Goal: Information Seeking & Learning: Learn about a topic

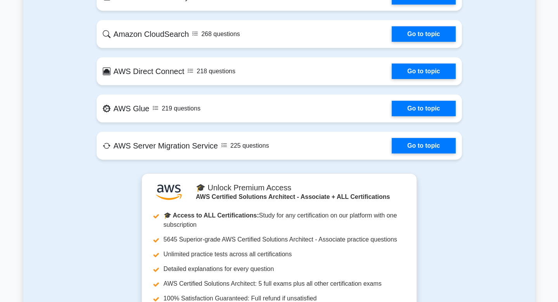
scroll to position [1589, 0]
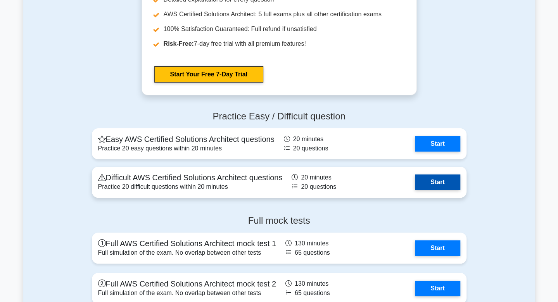
click at [437, 181] on link "Start" at bounding box center [437, 182] width 45 height 16
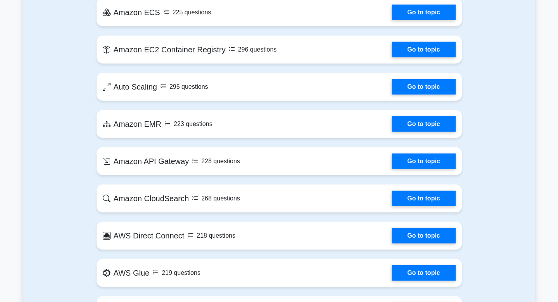
scroll to position [1008, 0]
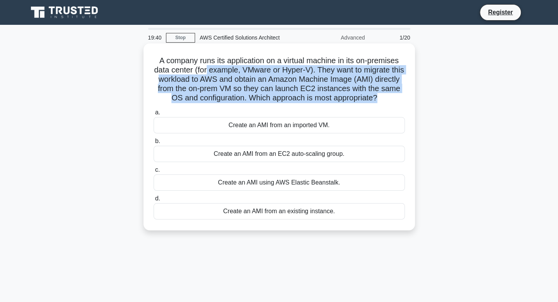
drag, startPoint x: 211, startPoint y: 72, endPoint x: 401, endPoint y: 101, distance: 192.1
click at [401, 101] on h5 "A company runs its application on a virtual machine in its on-premises data cen…" at bounding box center [279, 79] width 253 height 47
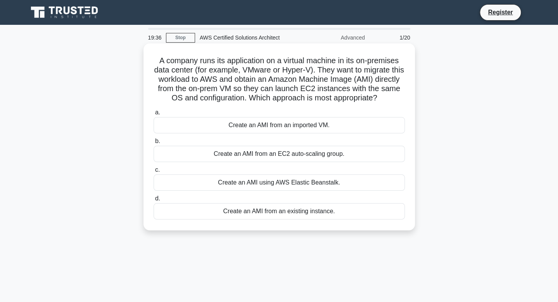
click at [305, 161] on div "Create an AMI from an EC2 auto-scaling group." at bounding box center [279, 154] width 251 height 16
click at [154, 144] on input "b. Create an AMI from an EC2 auto-scaling group." at bounding box center [154, 141] width 0 height 5
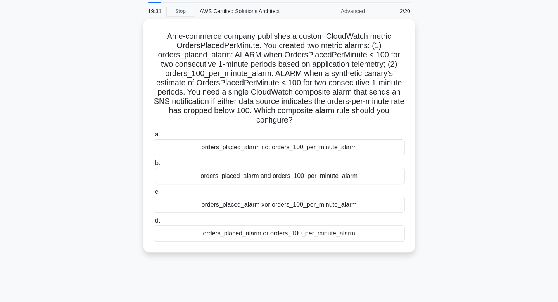
scroll to position [39, 0]
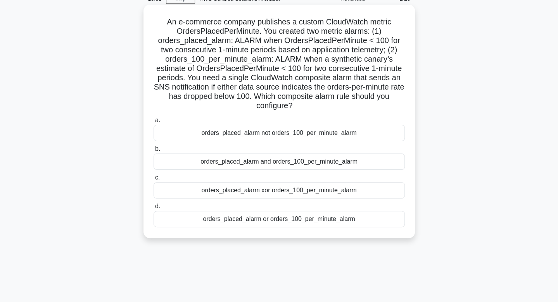
click at [279, 219] on div "orders_placed_alarm or orders_100_per_minute_alarm" at bounding box center [279, 219] width 251 height 16
click at [154, 209] on input "d. orders_placed_alarm or orders_100_per_minute_alarm" at bounding box center [154, 206] width 0 height 5
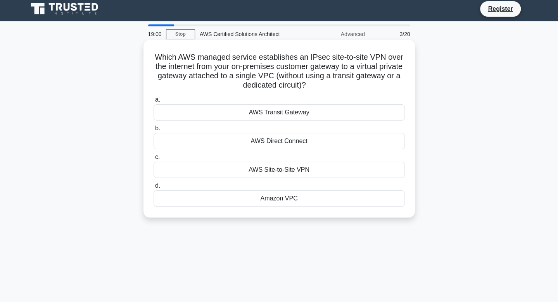
scroll to position [0, 0]
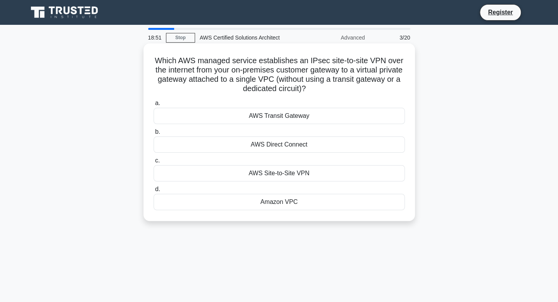
click at [288, 174] on div "AWS Site-to-Site VPN" at bounding box center [279, 173] width 251 height 16
click at [154, 163] on input "c. AWS Site-to-Site VPN" at bounding box center [154, 160] width 0 height 5
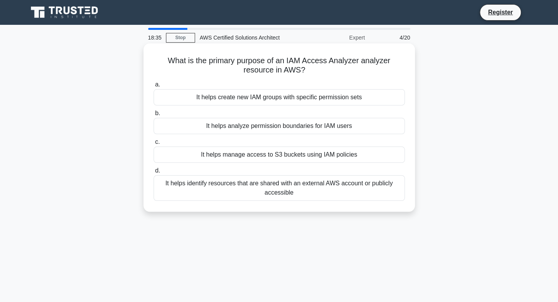
click at [315, 127] on div "It helps analyze permission boundaries for IAM users" at bounding box center [279, 126] width 251 height 16
click at [154, 116] on input "b. It helps analyze permission boundaries for IAM users" at bounding box center [154, 113] width 0 height 5
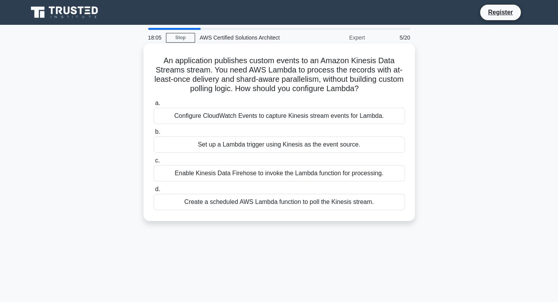
click at [365, 119] on div "Configure CloudWatch Events to capture Kinesis stream events for Lambda." at bounding box center [279, 116] width 251 height 16
click at [154, 106] on input "a. Configure CloudWatch Events to capture Kinesis stream events for Lambda." at bounding box center [154, 103] width 0 height 5
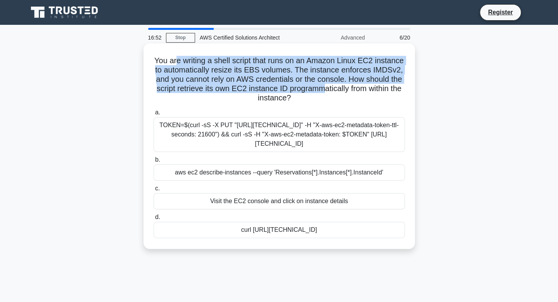
drag, startPoint x: 325, startPoint y: 70, endPoint x: 325, endPoint y: 93, distance: 23.3
click at [325, 93] on h5 "You are writing a shell script that runs on an Amazon Linux EC2 instance to aut…" at bounding box center [279, 79] width 253 height 47
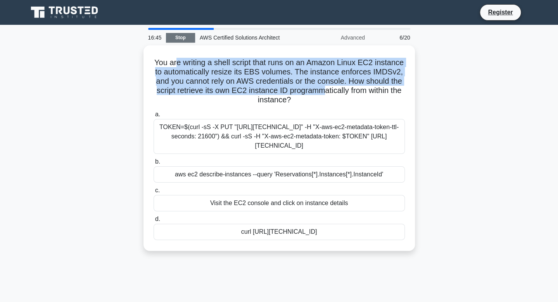
click at [180, 40] on link "Stop" at bounding box center [180, 38] width 29 height 10
